Goal: Task Accomplishment & Management: Complete application form

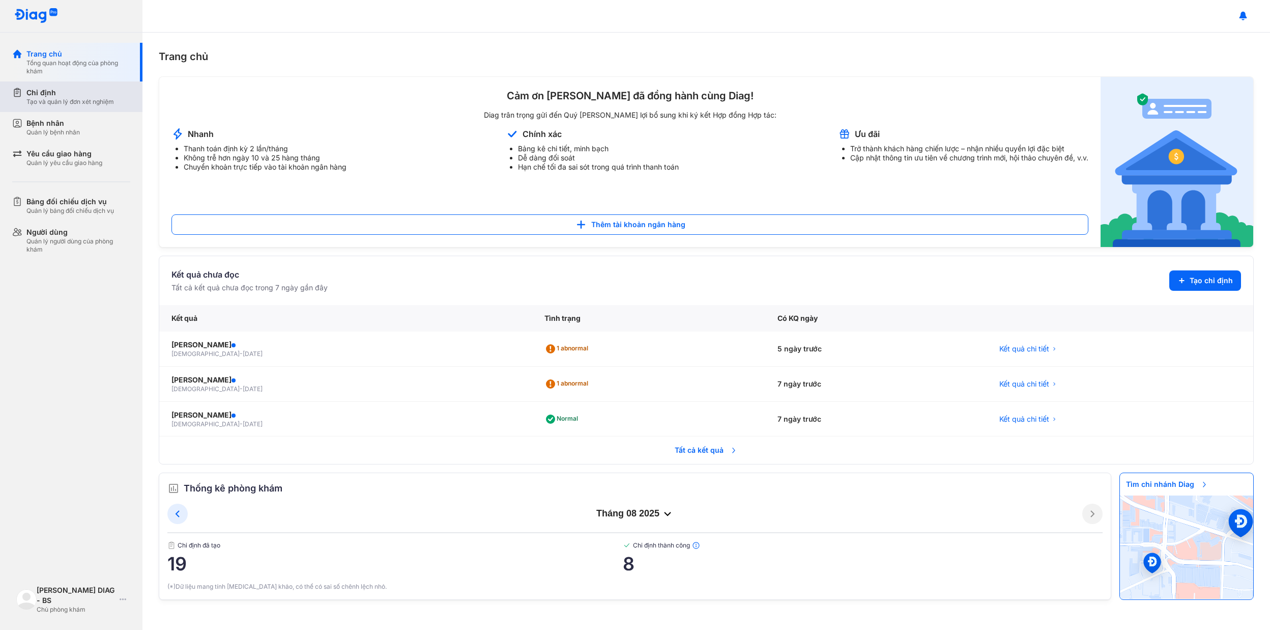
click at [58, 104] on div "Tạo và quản lý đơn xét nghiệm" at bounding box center [70, 102] width 88 height 8
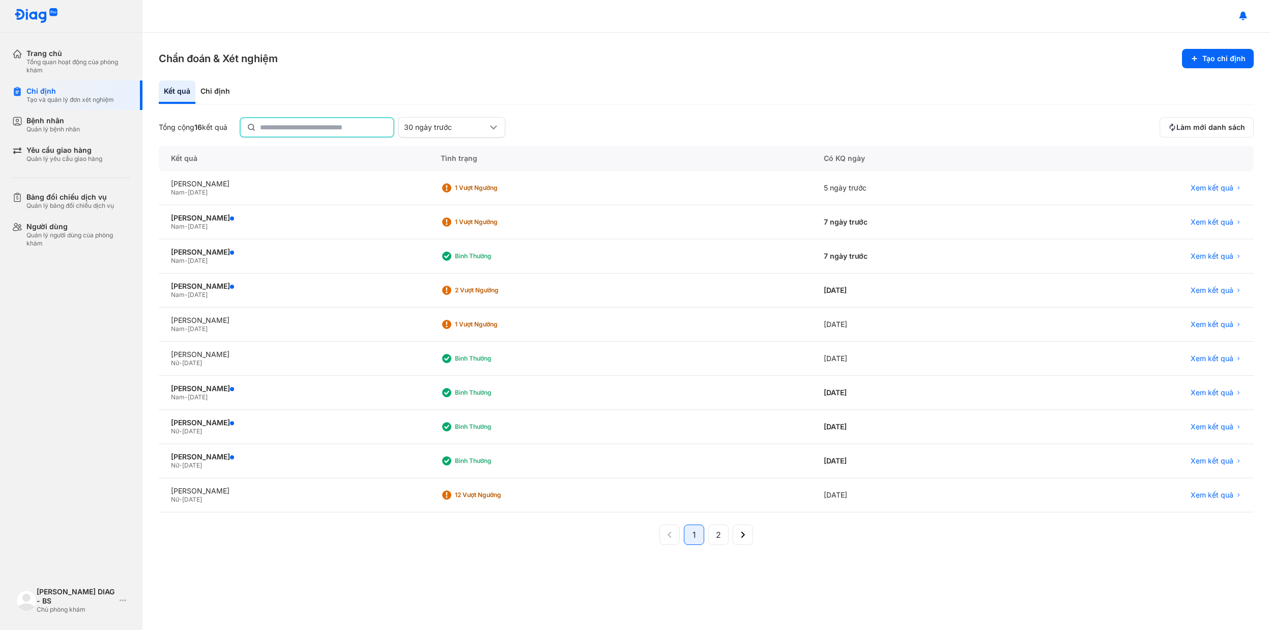
click at [301, 129] on input "text" at bounding box center [323, 127] width 127 height 18
click at [1242, 61] on button "Tạo chỉ định" at bounding box center [1218, 58] width 72 height 19
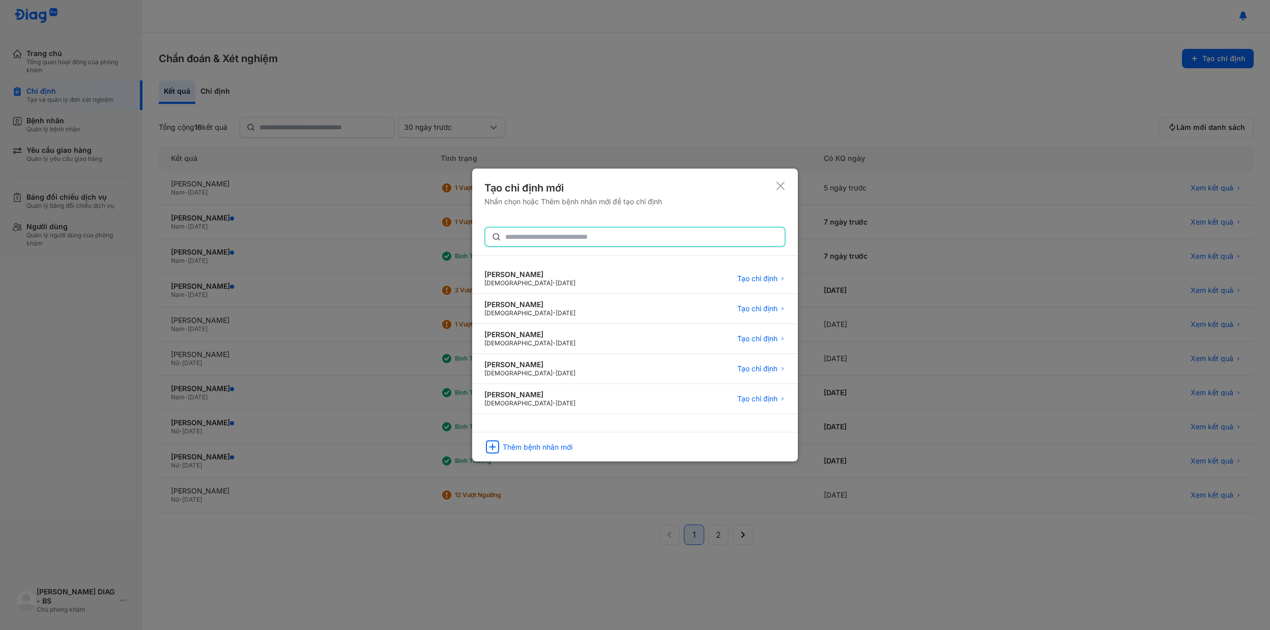
click at [589, 237] on input "text" at bounding box center [641, 236] width 273 height 18
click at [573, 276] on div "[PERSON_NAME]" at bounding box center [529, 274] width 91 height 9
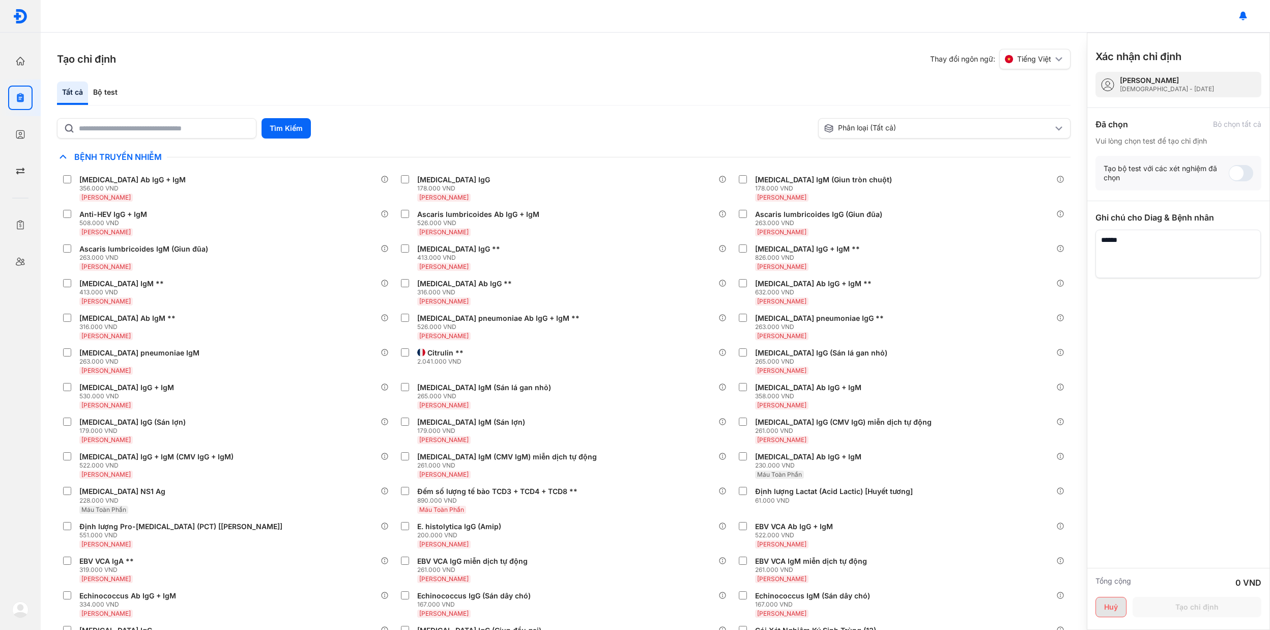
click at [1119, 605] on button "Huỷ" at bounding box center [1111, 606] width 31 height 20
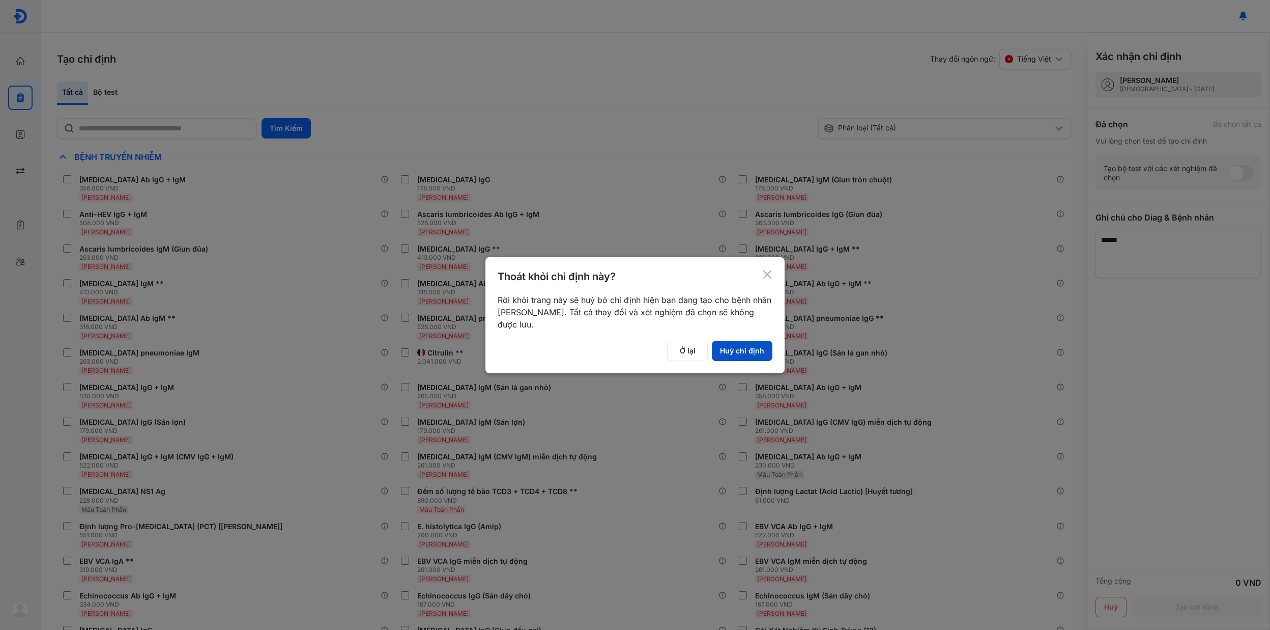
click at [742, 351] on button "Huỷ chỉ định" at bounding box center [742, 350] width 61 height 20
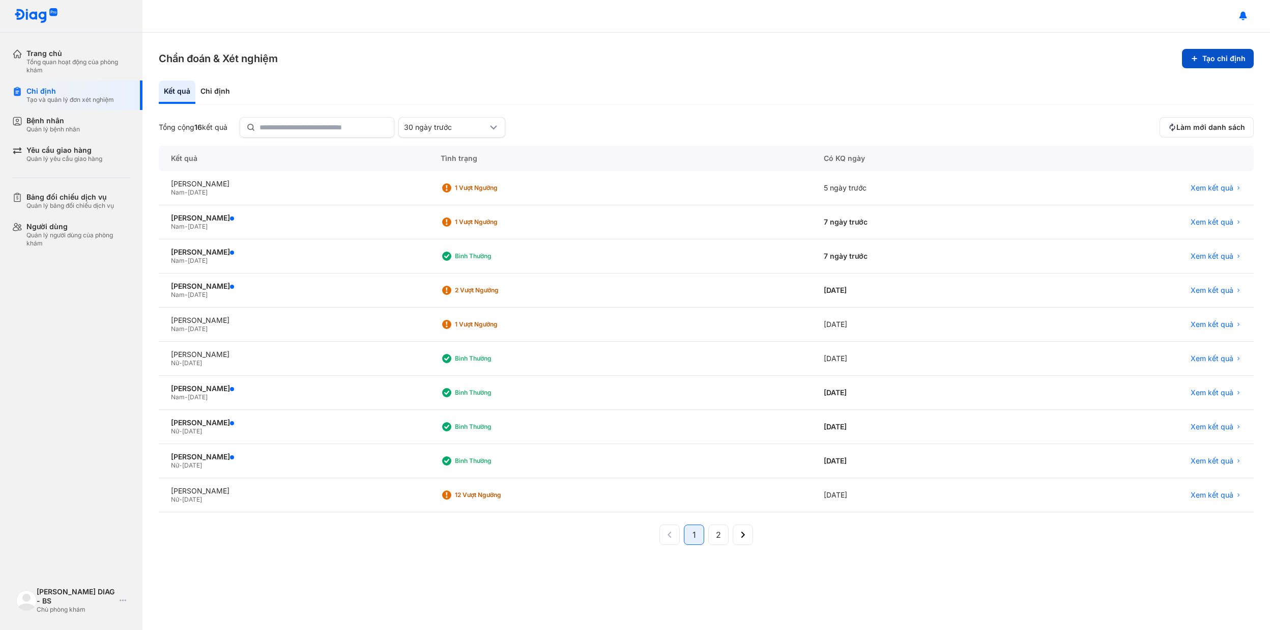
click at [1220, 55] on button "Tạo chỉ định" at bounding box center [1218, 58] width 72 height 19
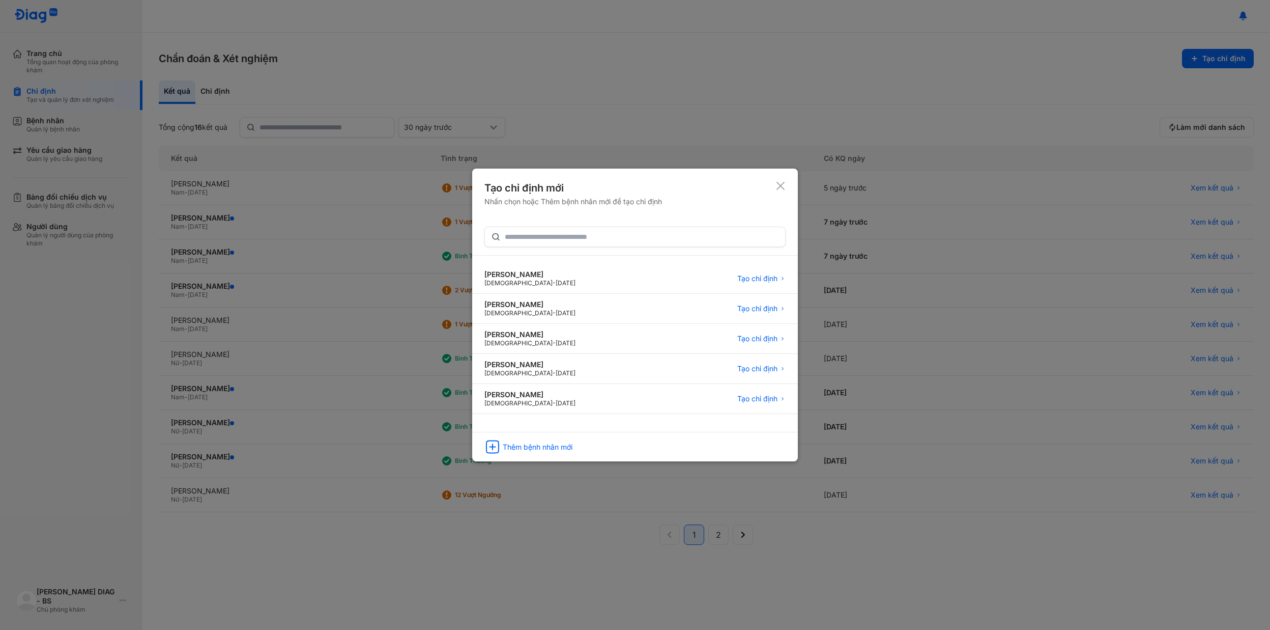
click at [774, 198] on div "Tạo chỉ định mới Nhấn chọn hoặc Thêm bệnh nhân mới để tạo chỉ định" at bounding box center [634, 204] width 301 height 46
click at [780, 181] on icon at bounding box center [781, 186] width 10 height 10
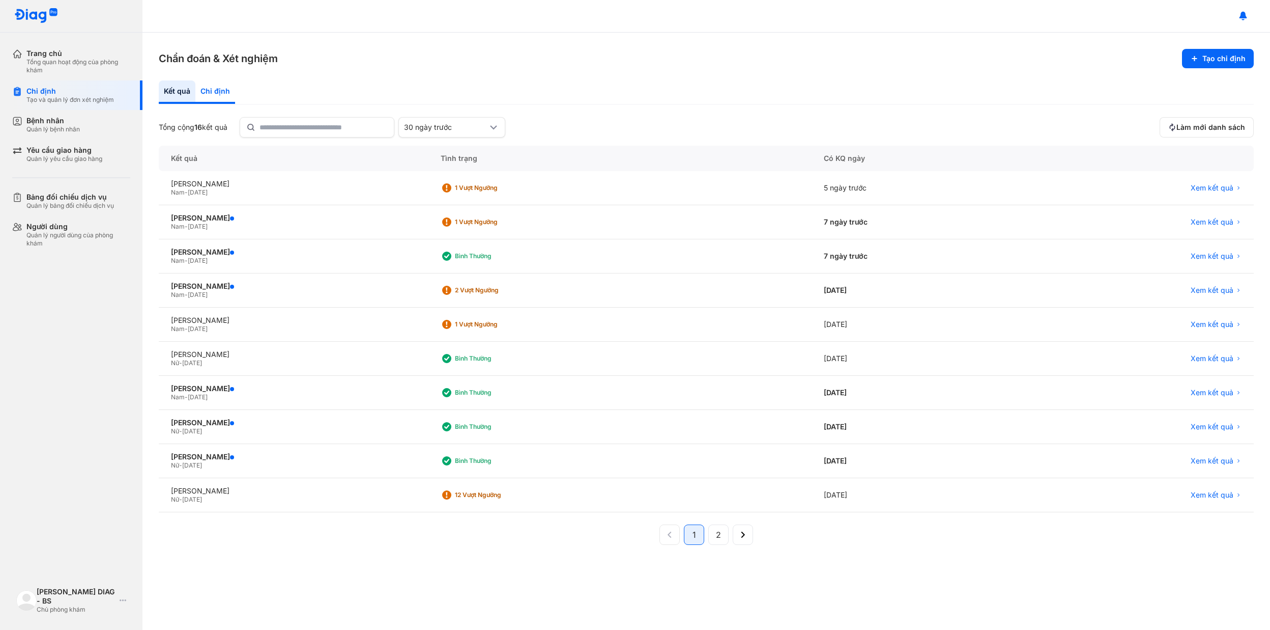
click at [217, 89] on div "Chỉ định" at bounding box center [215, 91] width 40 height 23
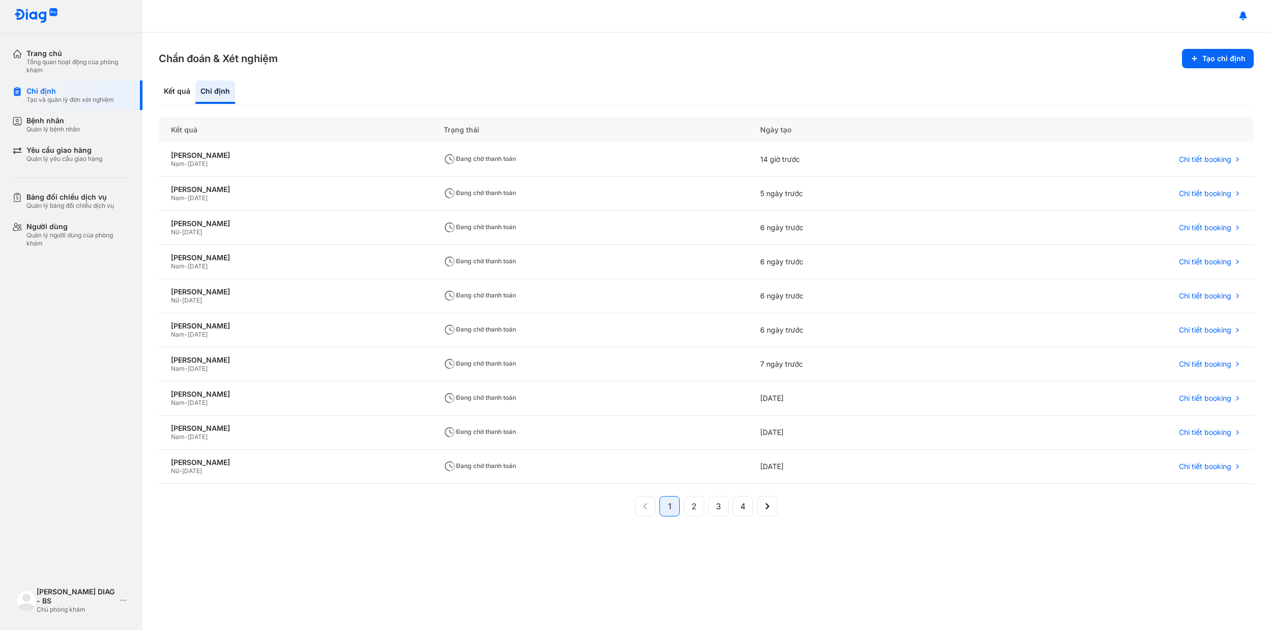
click at [1232, 73] on div "Chẩn đoán & Xét nghiệm Tạo chỉ định Kết quả Chỉ định Kết quả Trạng thái Ngày tạ…" at bounding box center [706, 331] width 1128 height 597
click at [1228, 66] on button "Tạo chỉ định" at bounding box center [1218, 58] width 72 height 19
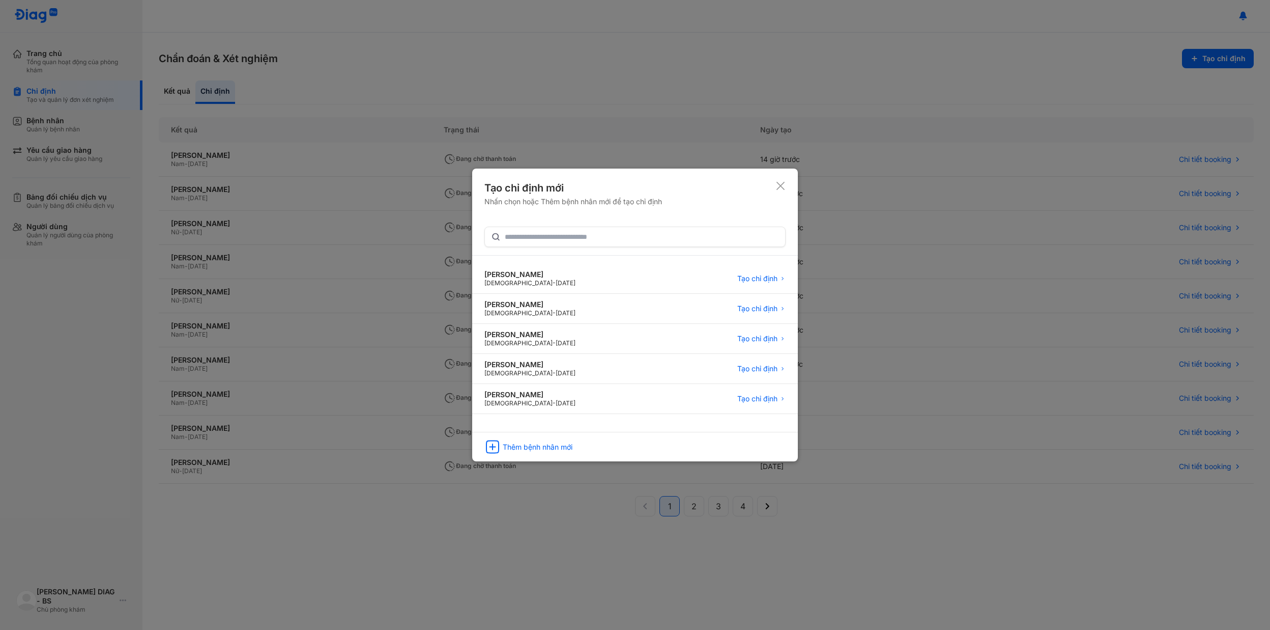
click at [781, 184] on icon at bounding box center [781, 186] width 10 height 10
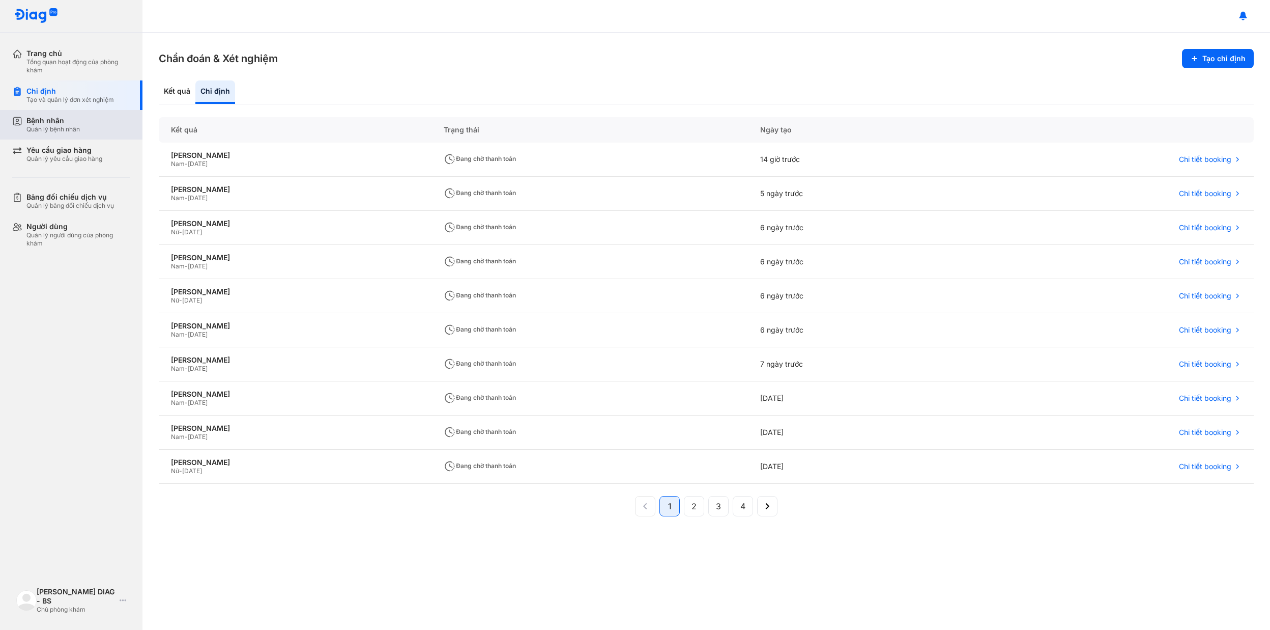
click at [46, 117] on div "Bệnh nhân" at bounding box center [52, 120] width 53 height 9
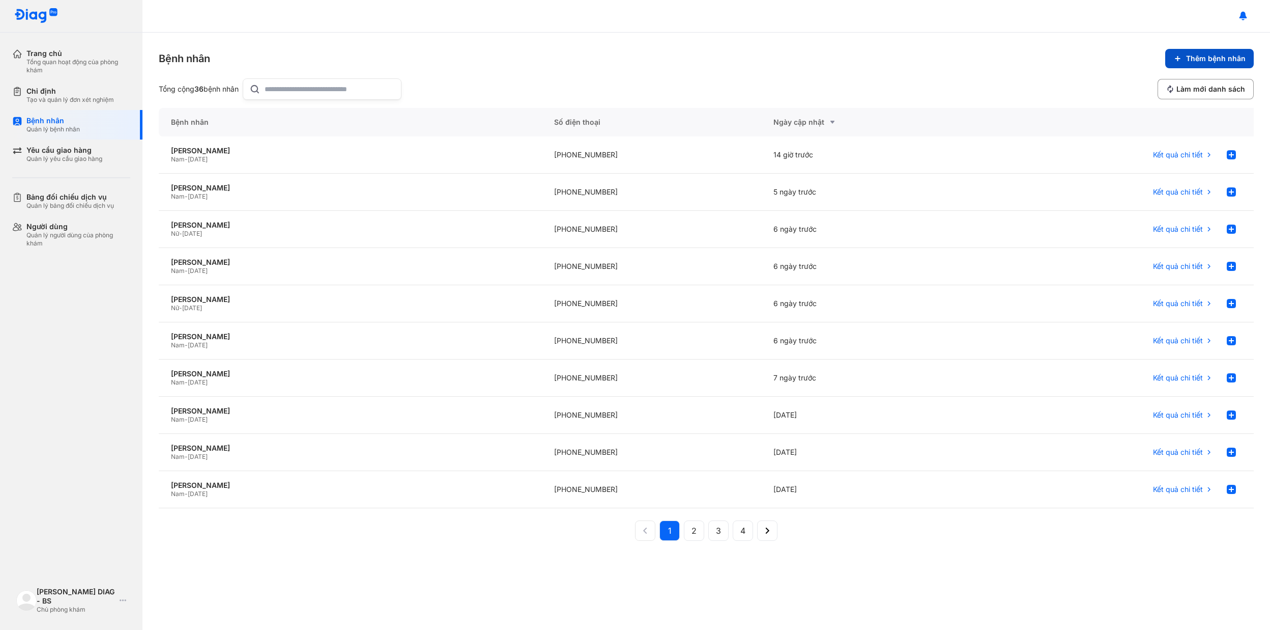
click at [1214, 66] on button "Thêm bệnh nhân" at bounding box center [1209, 58] width 89 height 19
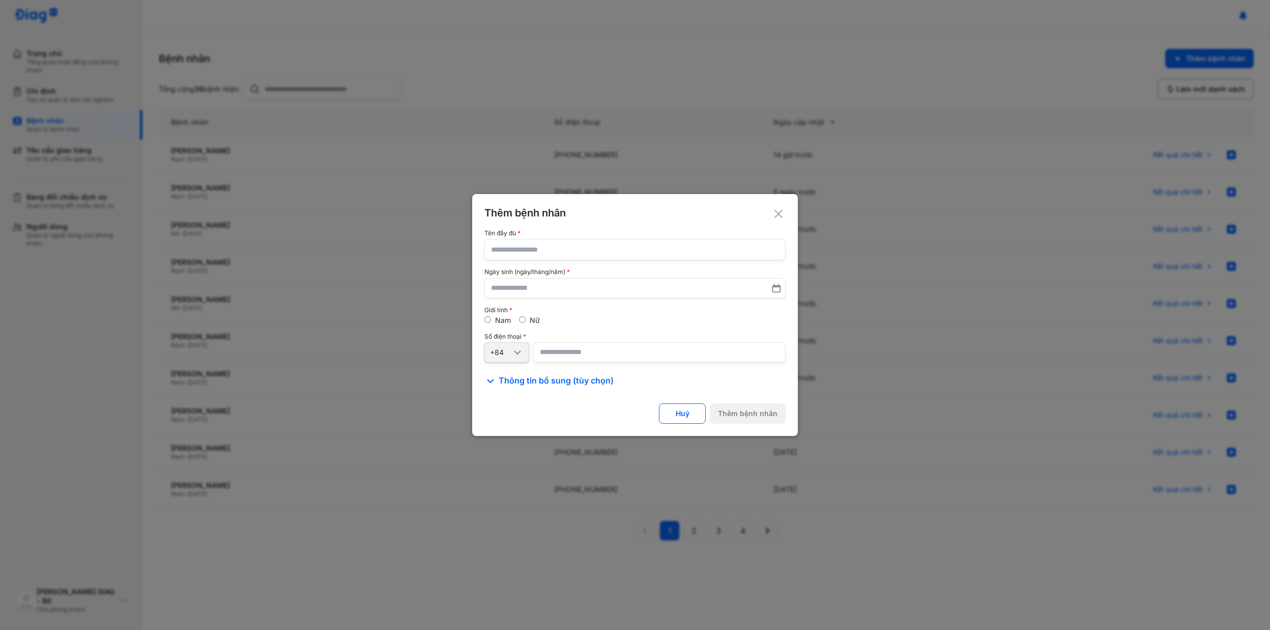
click at [776, 210] on use at bounding box center [779, 214] width 8 height 8
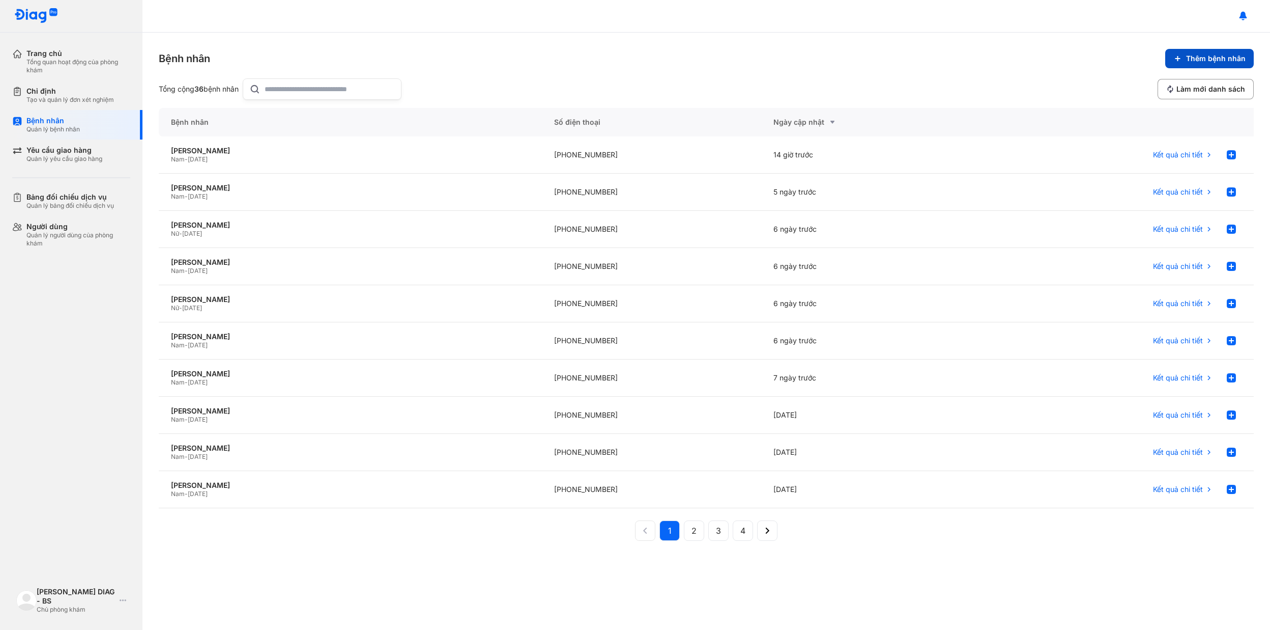
click at [1199, 64] on button "Thêm bệnh nhân" at bounding box center [1209, 58] width 89 height 19
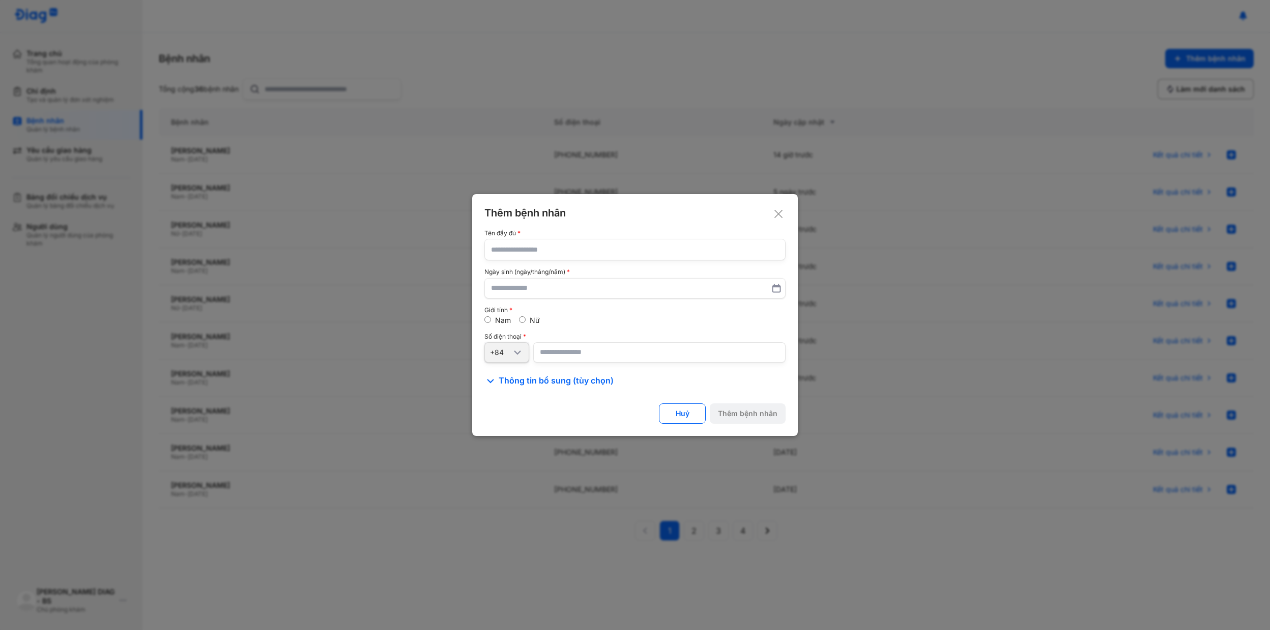
click at [776, 211] on icon at bounding box center [779, 214] width 10 height 10
